Goal: Task Accomplishment & Management: Use online tool/utility

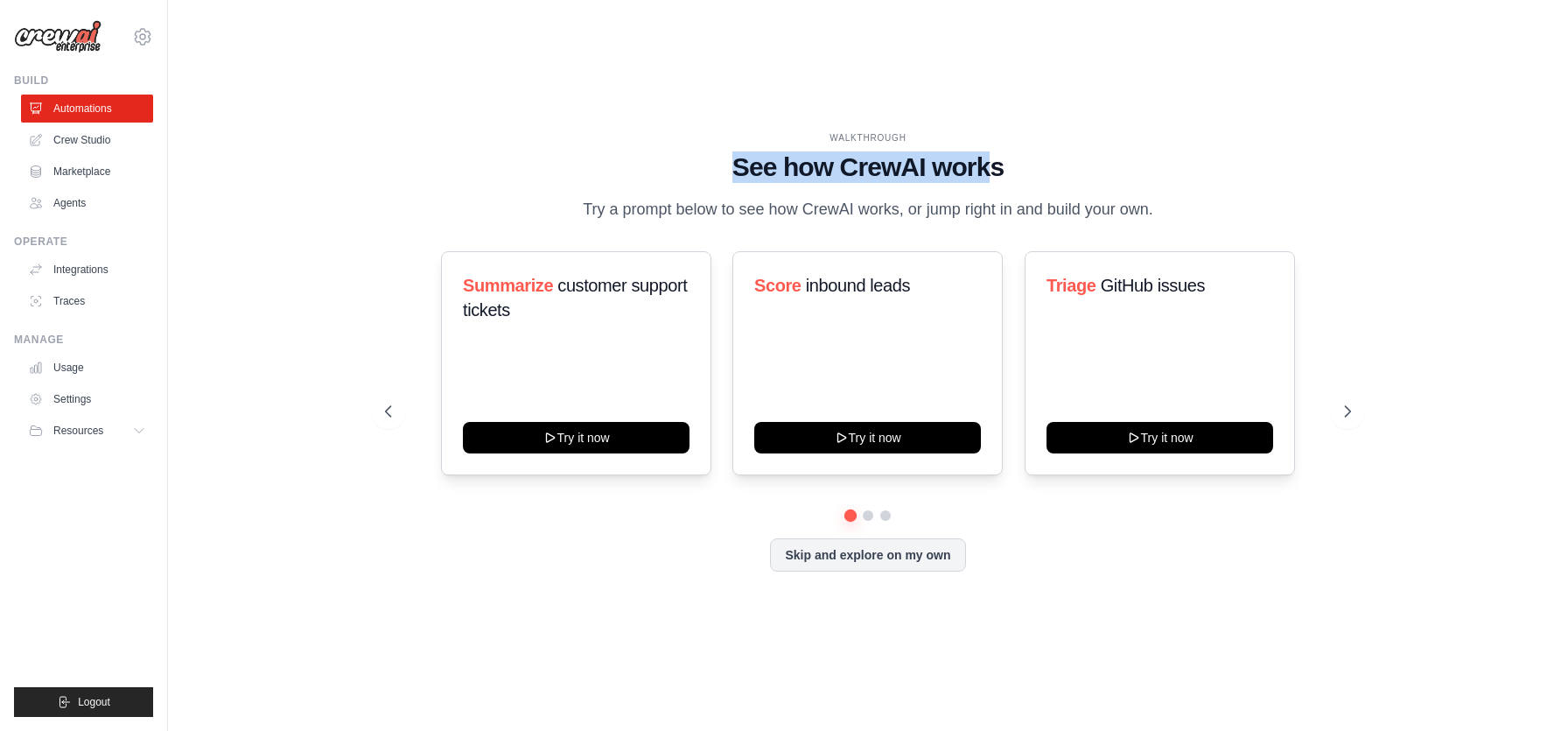
drag, startPoint x: 734, startPoint y: 163, endPoint x: 991, endPoint y: 166, distance: 257.0
click at [991, 166] on h1 "See how CrewAI works" at bounding box center [868, 167] width 966 height 32
click at [670, 192] on div "WALKTHROUGH See how [PERSON_NAME] works Try a prompt below to see how [PERSON_N…" at bounding box center [868, 177] width 966 height 91
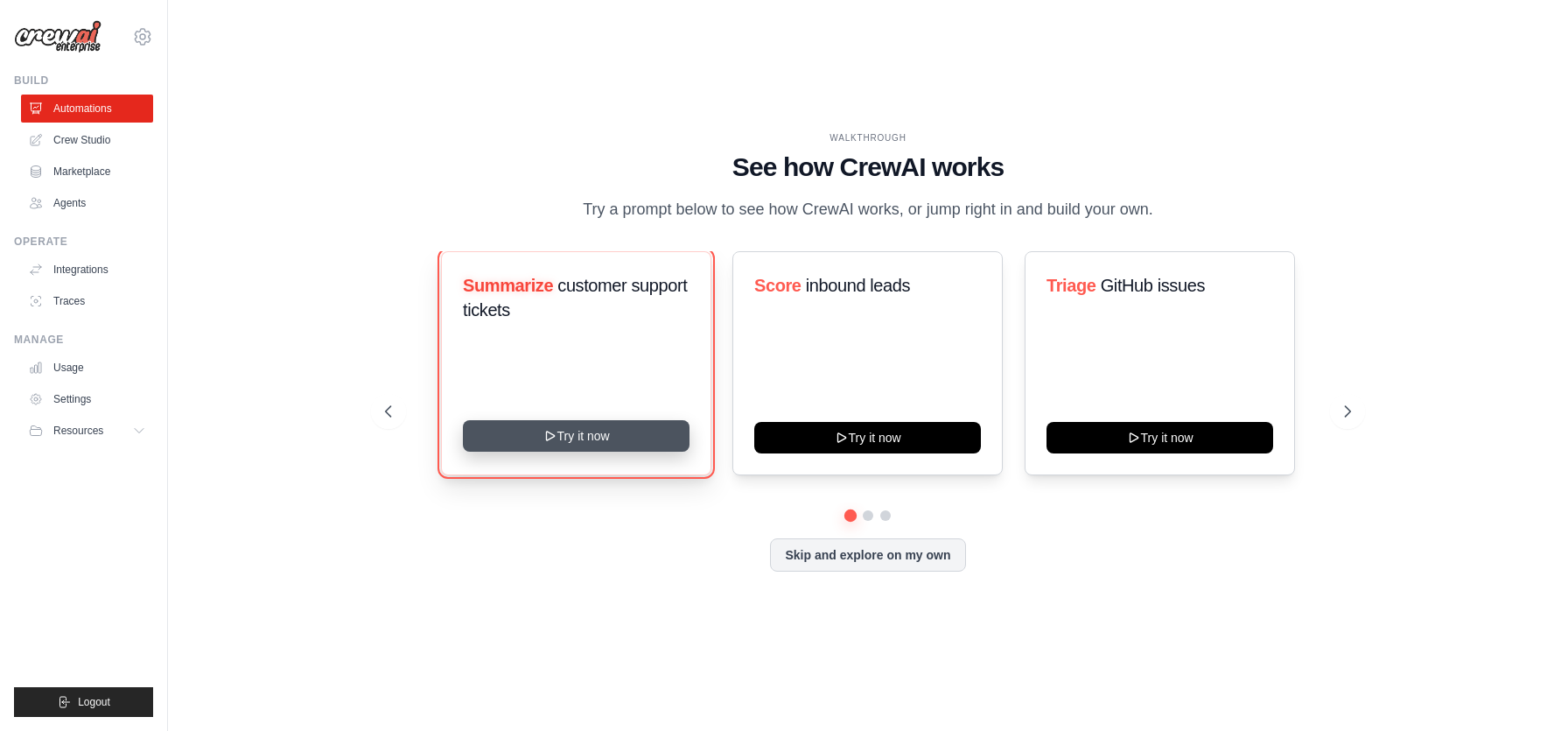
click at [577, 441] on button "Try it now" at bounding box center [577, 436] width 227 height 32
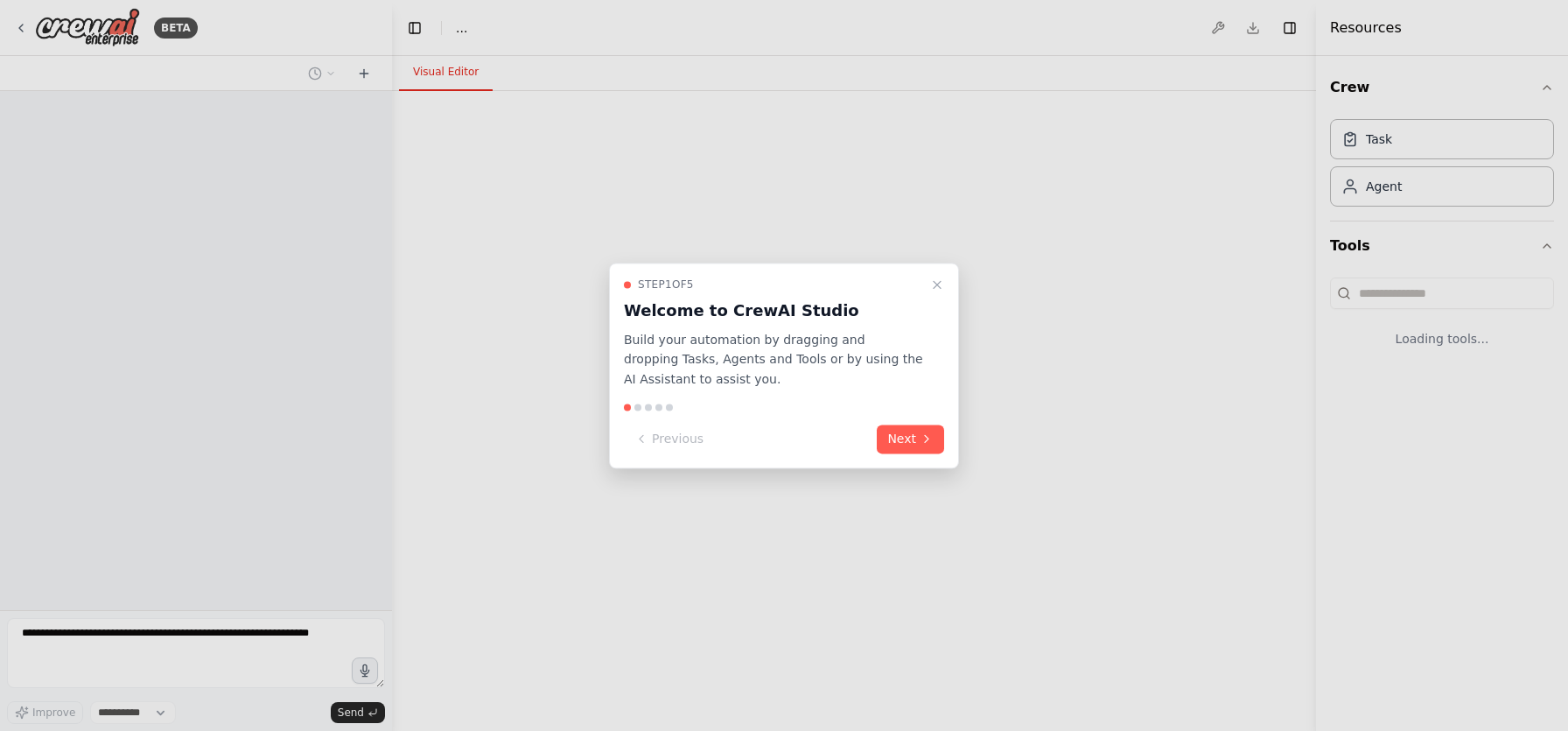
select select "****"
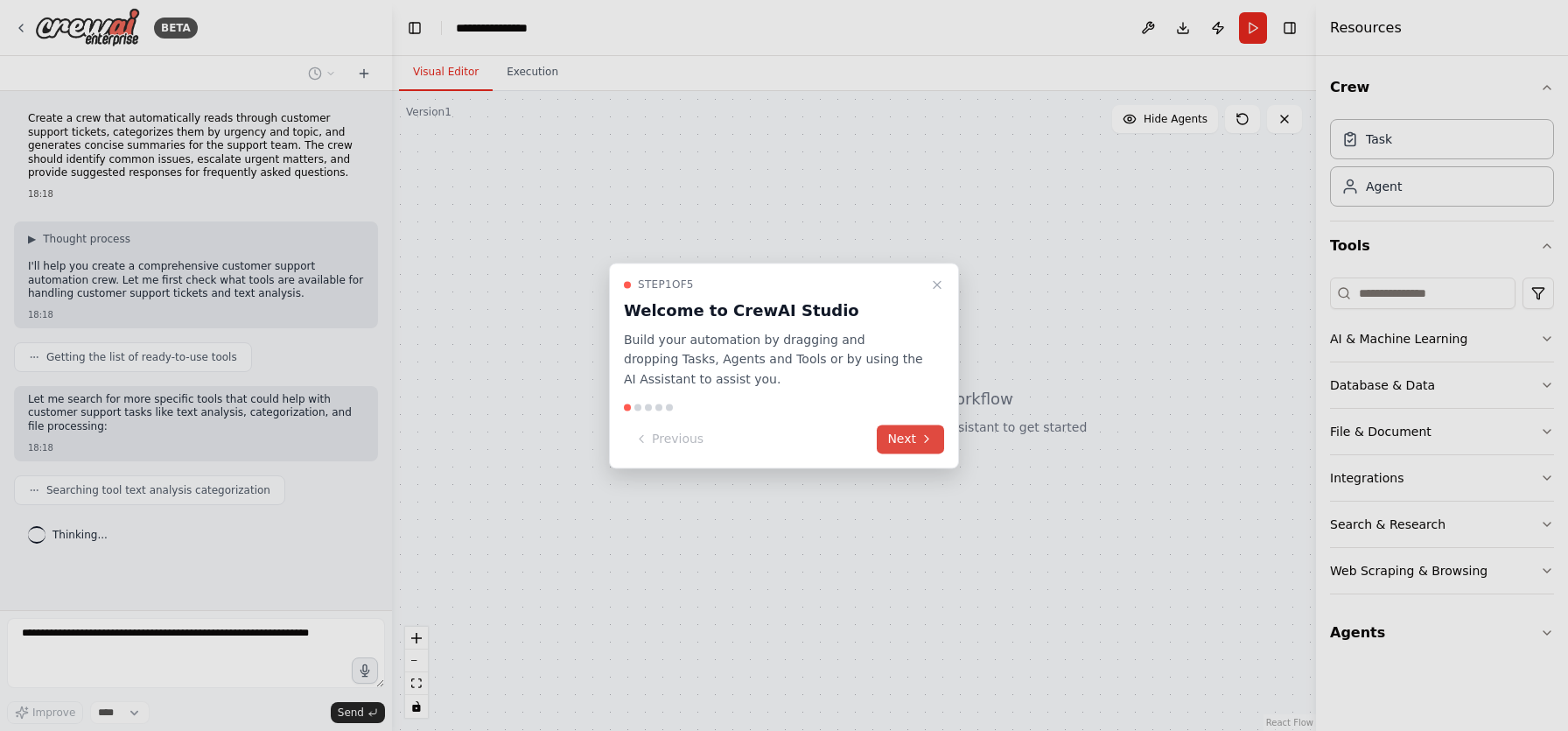
click at [911, 445] on button "Next" at bounding box center [911, 439] width 67 height 29
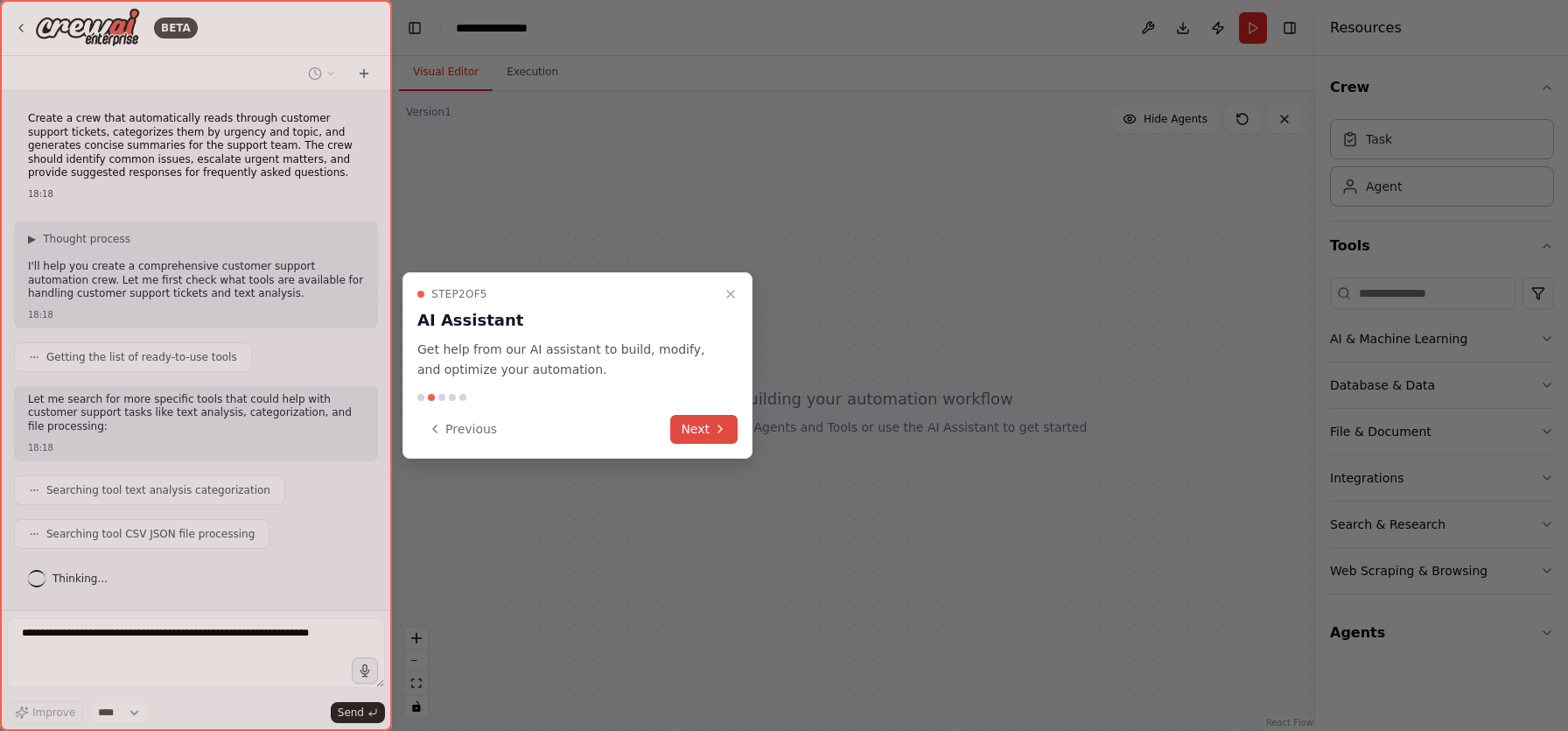
click at [719, 430] on icon at bounding box center [719, 429] width 14 height 14
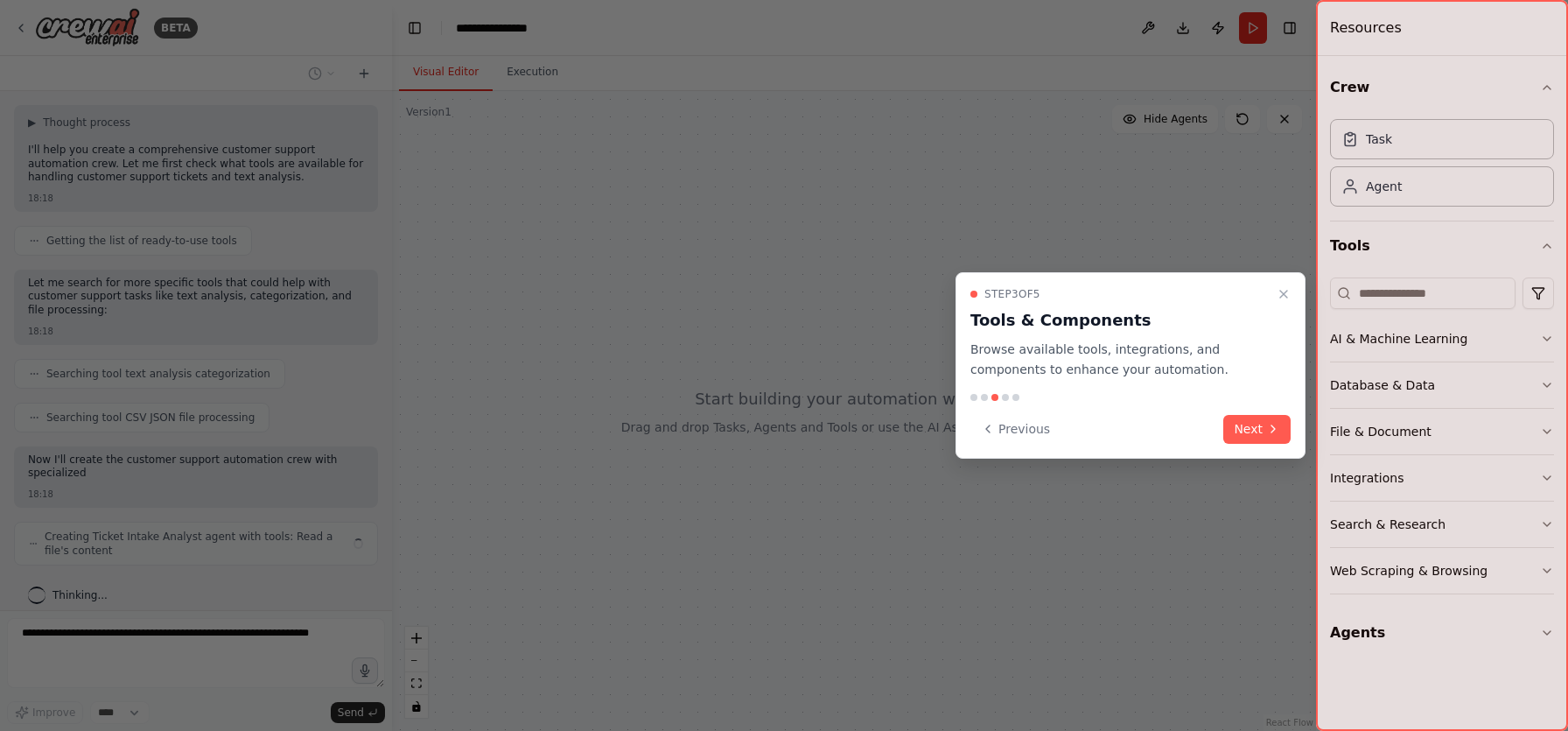
scroll to position [131, 0]
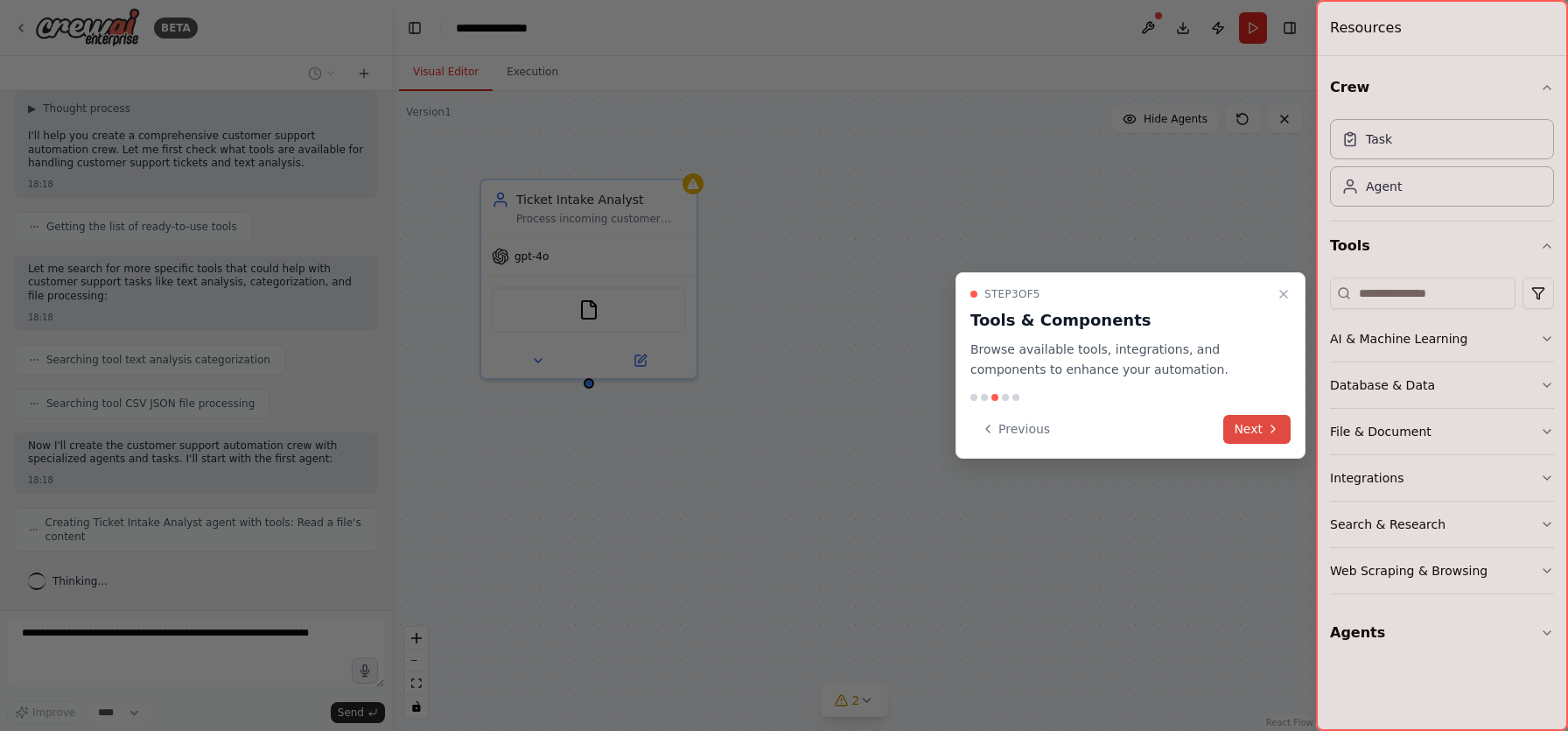
click at [1278, 428] on icon at bounding box center [1273, 429] width 14 height 14
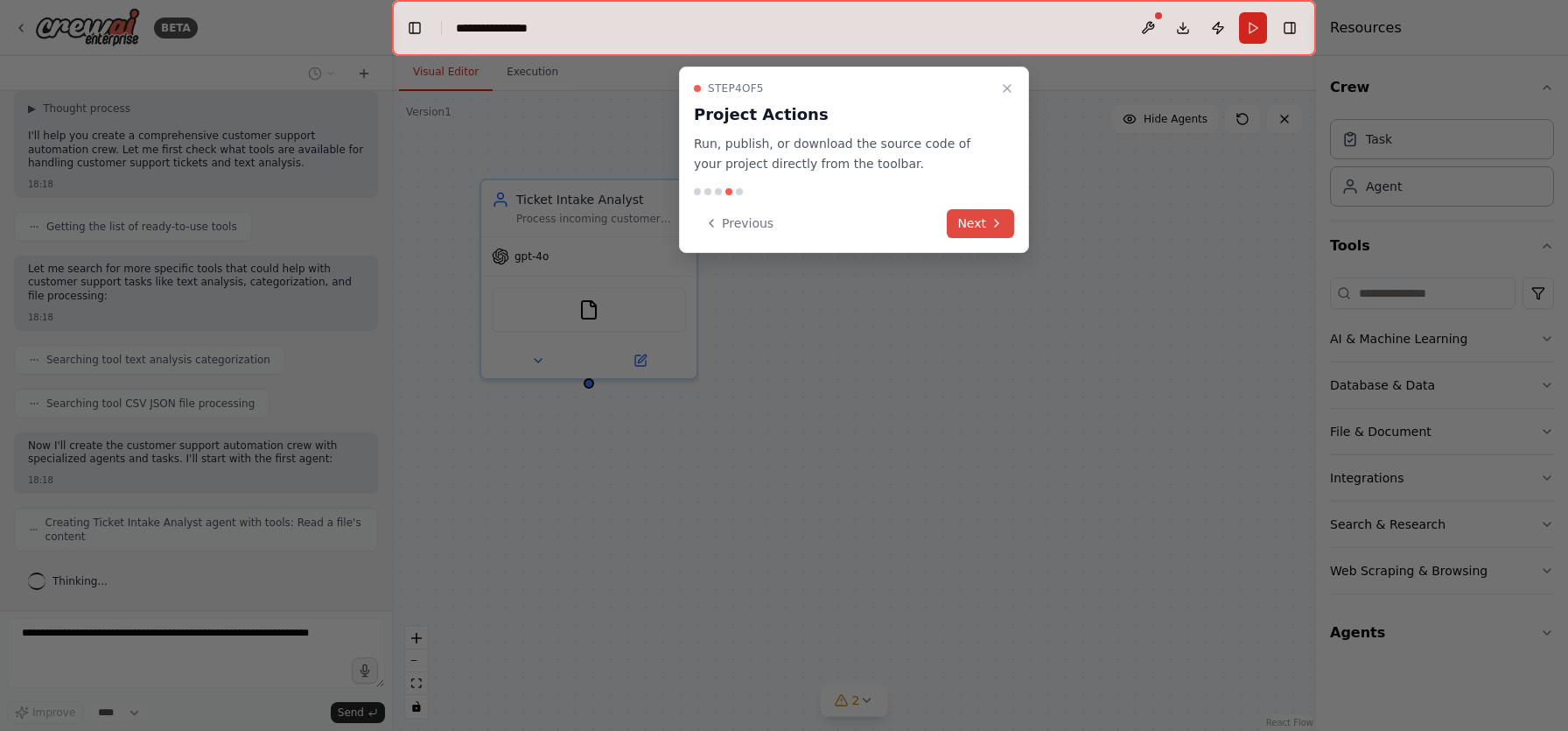
click at [971, 213] on button "Next" at bounding box center [981, 223] width 67 height 29
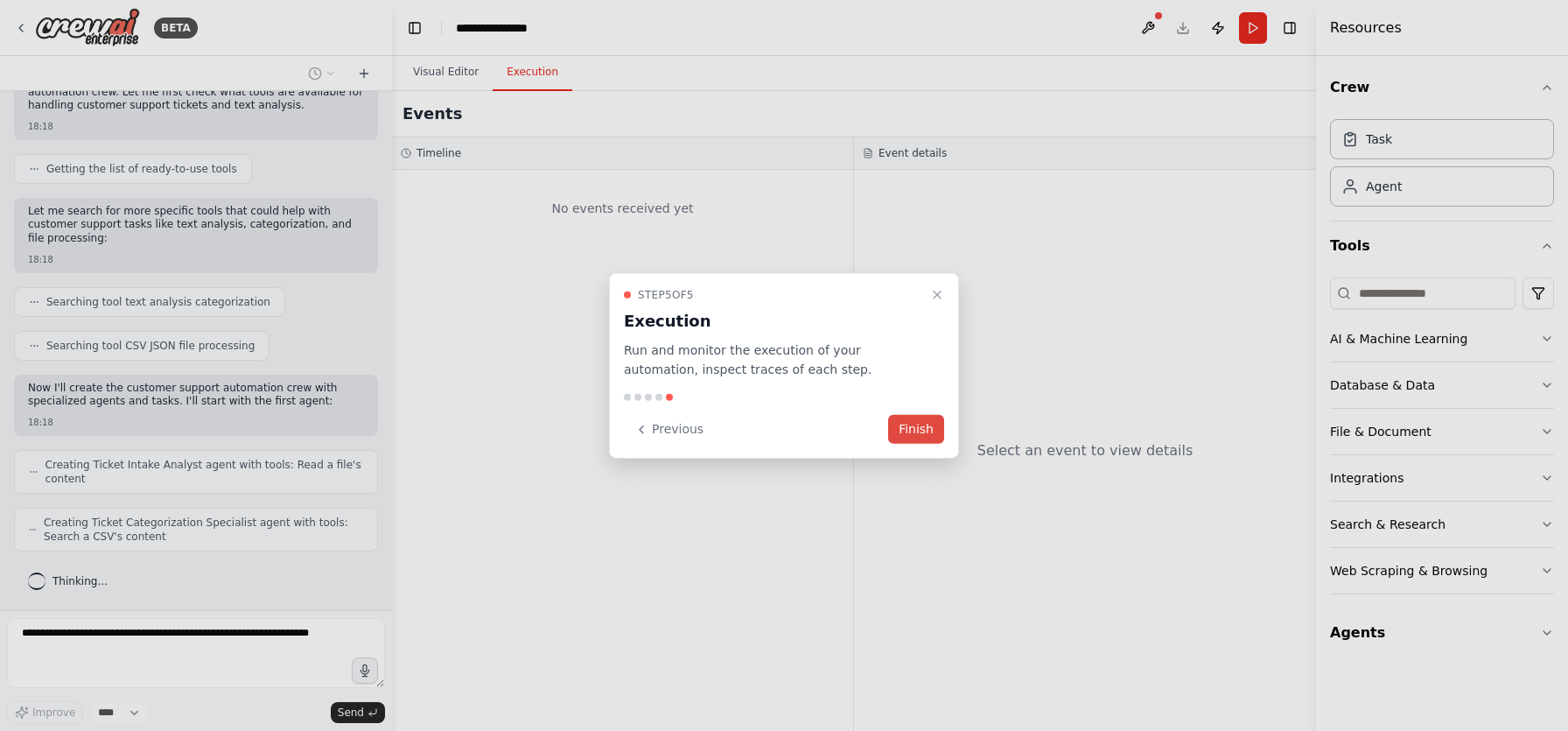
click at [907, 433] on button "Finish" at bounding box center [916, 430] width 56 height 29
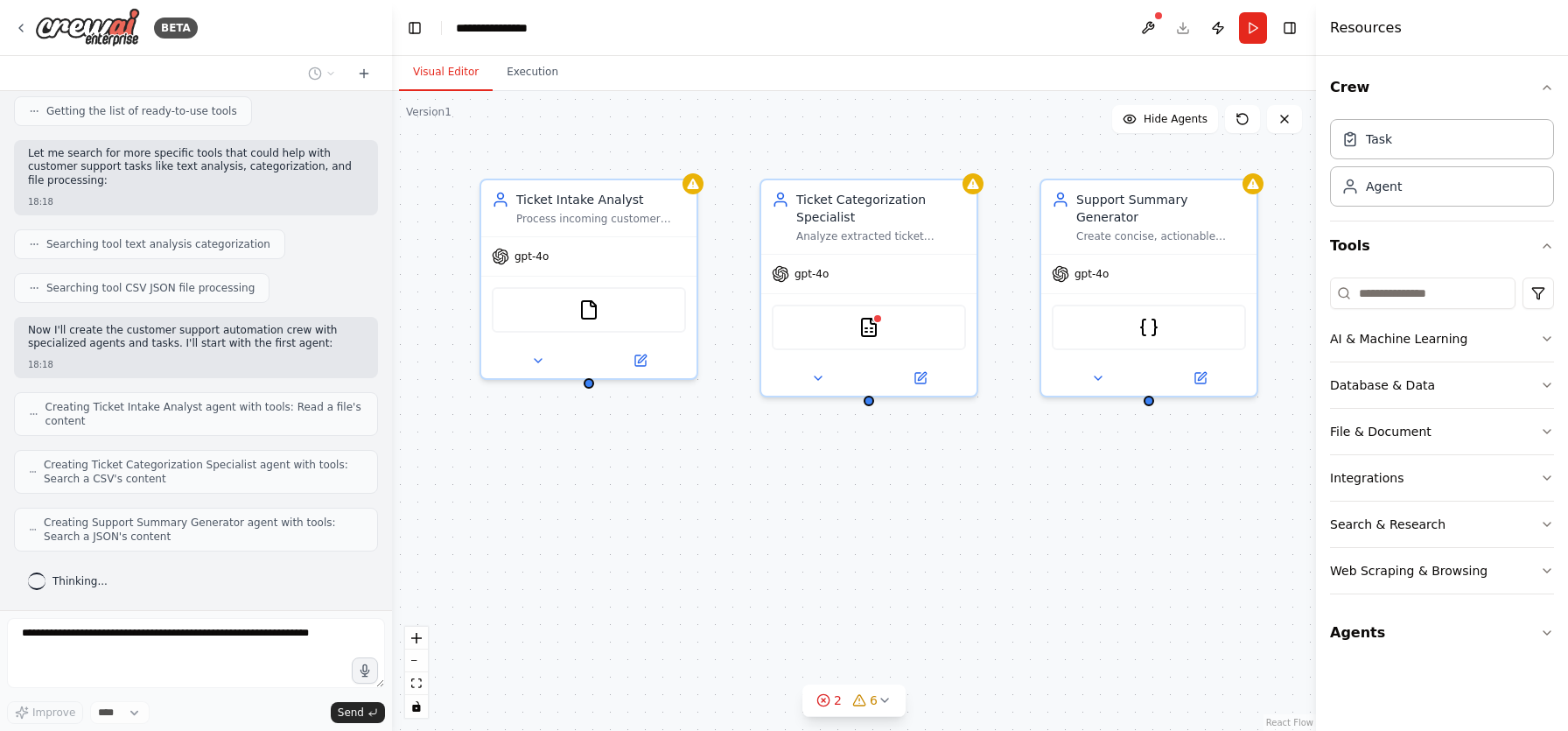
scroll to position [303, 0]
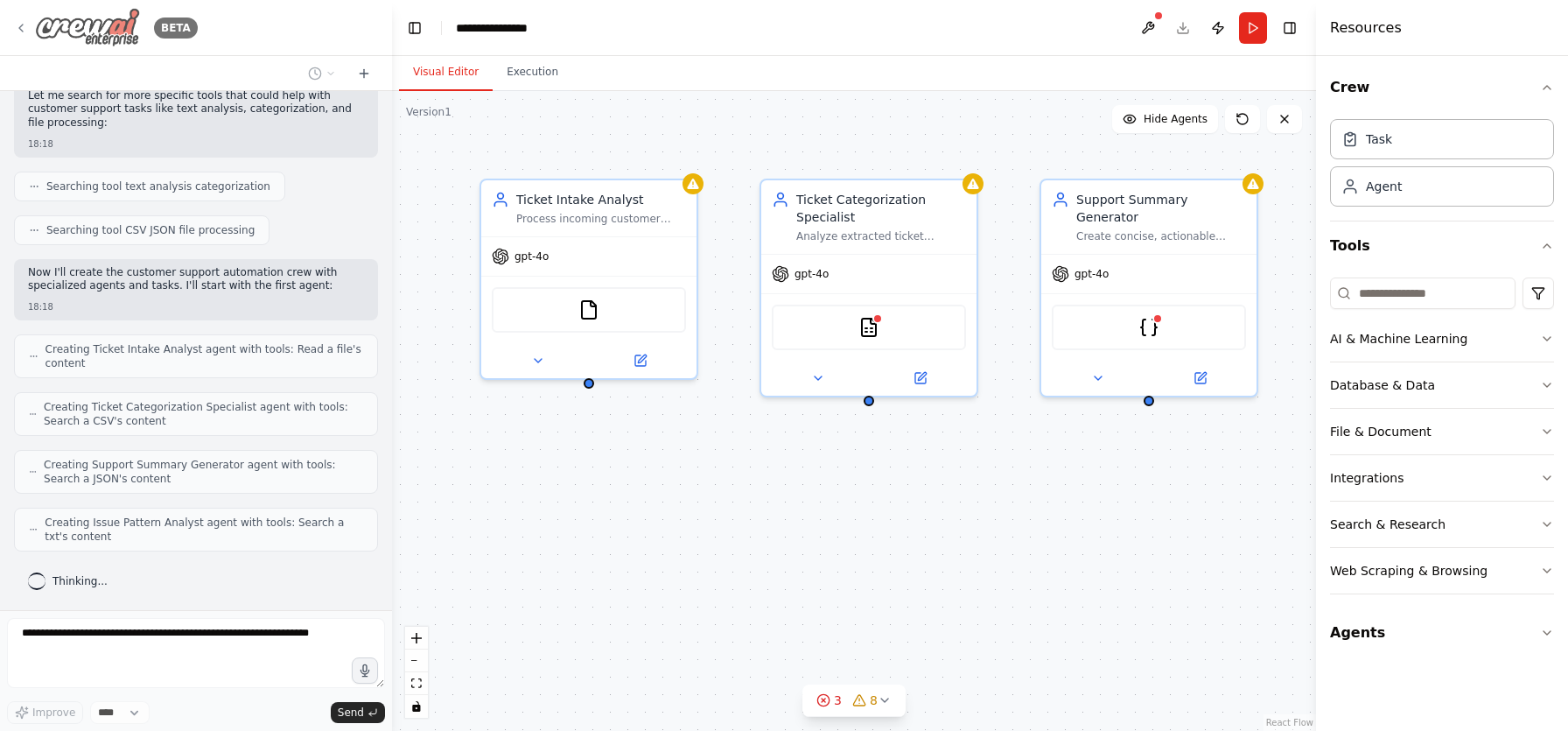
click at [14, 24] on icon at bounding box center [20, 27] width 14 height 14
